Goal: Obtain resource: Obtain resource

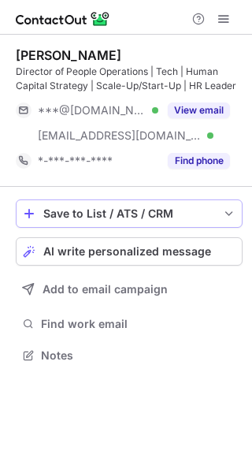
scroll to position [344, 252]
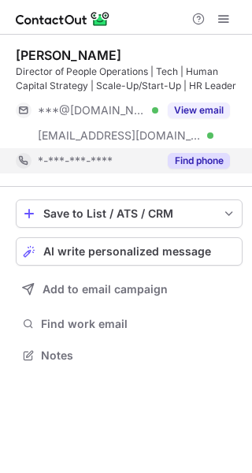
click at [211, 153] on button "Find phone" at bounding box center [199, 161] width 62 height 16
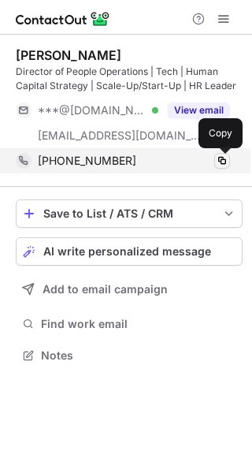
click at [222, 158] on span at bounding box center [222, 161] width 13 height 13
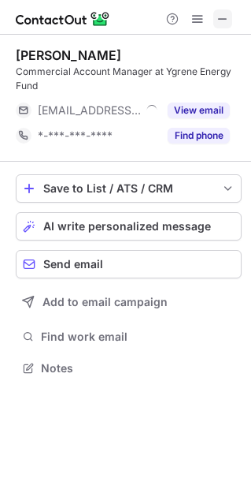
scroll to position [356, 251]
click at [225, 22] on span at bounding box center [223, 19] width 13 height 13
click at [223, 17] on span at bounding box center [223, 19] width 13 height 13
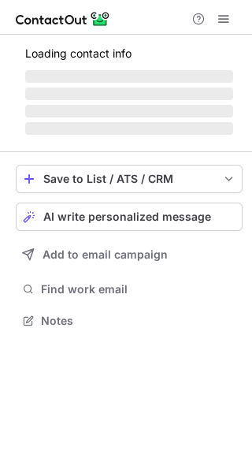
scroll to position [318, 252]
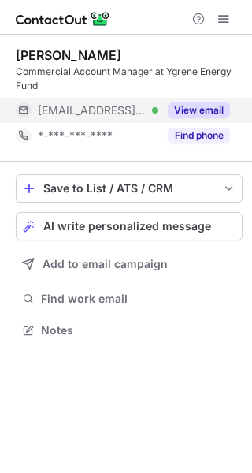
click at [206, 110] on button "View email" at bounding box center [199, 110] width 62 height 16
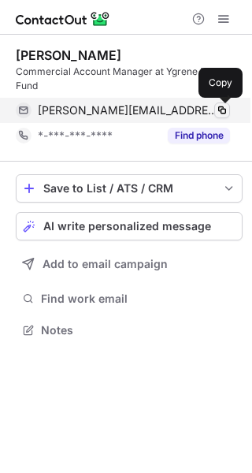
click at [228, 108] on span at bounding box center [222, 110] width 13 height 13
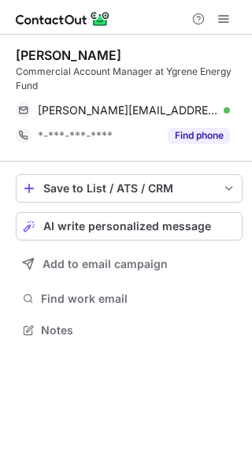
scroll to position [318, 252]
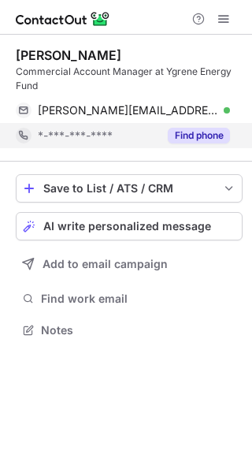
click at [192, 144] on div "Find phone" at bounding box center [194, 135] width 72 height 25
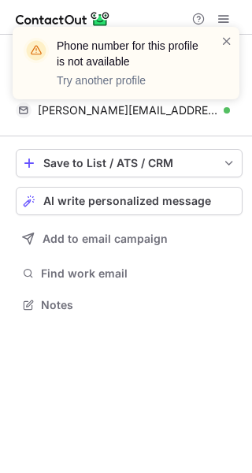
scroll to position [293, 252]
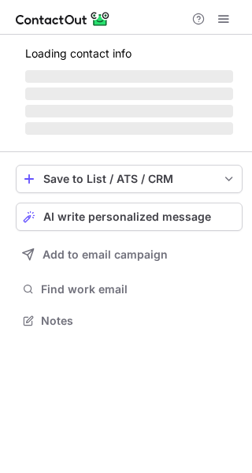
scroll to position [355, 252]
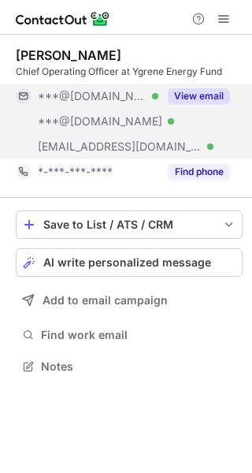
click at [206, 95] on button "View email" at bounding box center [199, 96] width 62 height 16
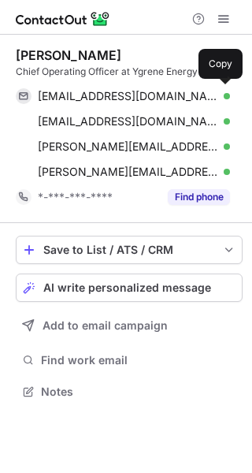
scroll to position [380, 252]
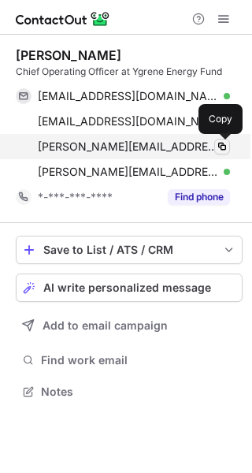
click at [223, 147] on span at bounding box center [222, 146] width 13 height 13
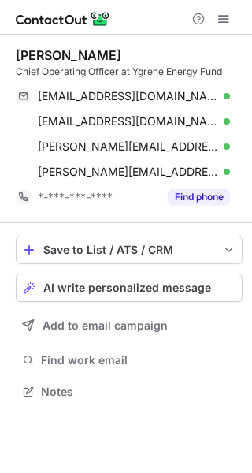
scroll to position [380, 252]
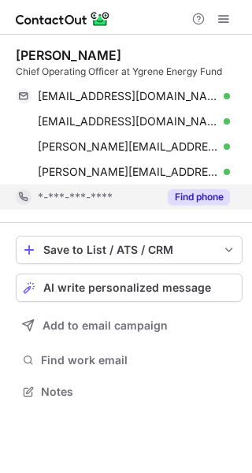
click at [207, 198] on button "Find phone" at bounding box center [199, 197] width 62 height 16
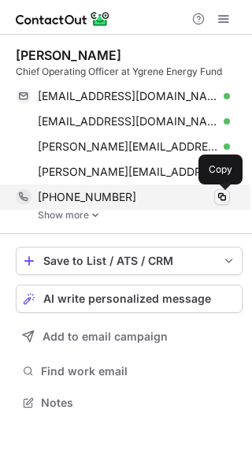
click at [224, 198] on span at bounding box center [222, 197] width 13 height 13
